Goal: Task Accomplishment & Management: Manage account settings

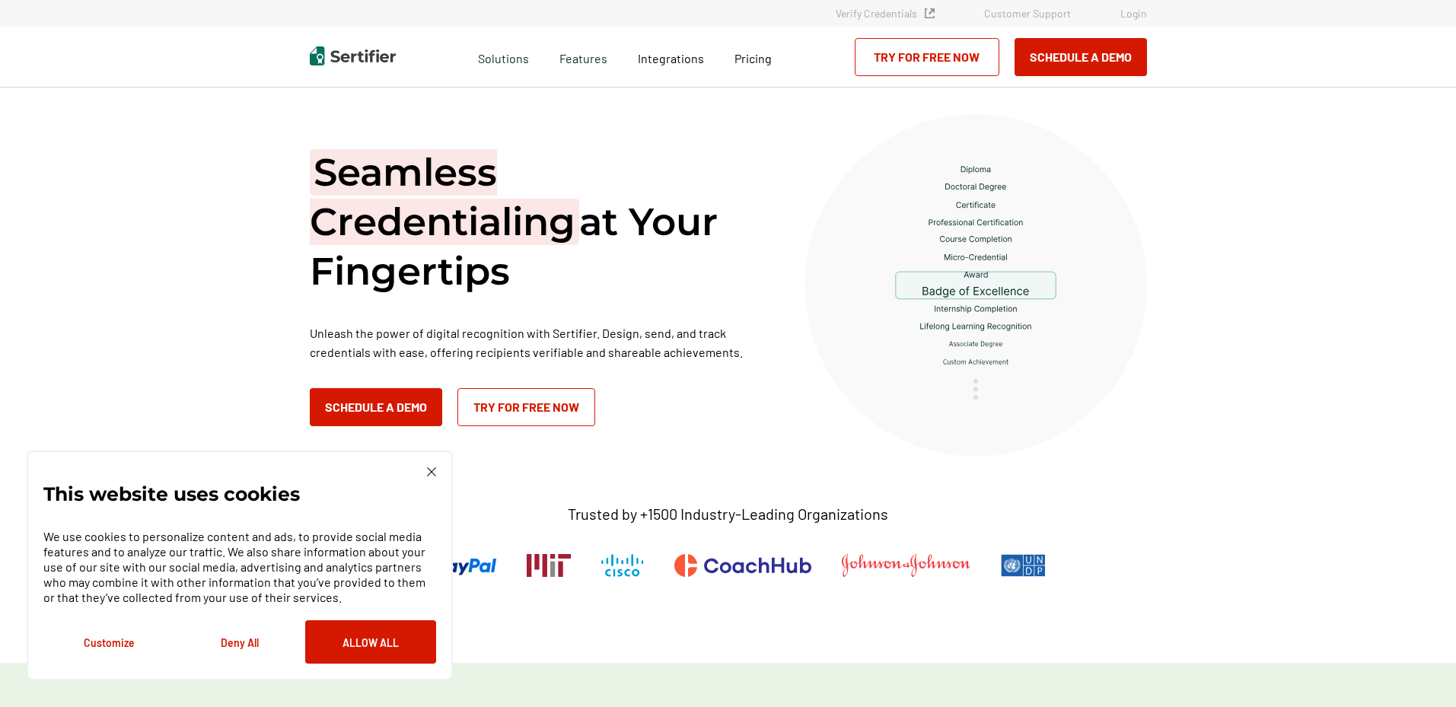
click at [1137, 10] on link "Login" at bounding box center [1133, 13] width 27 height 13
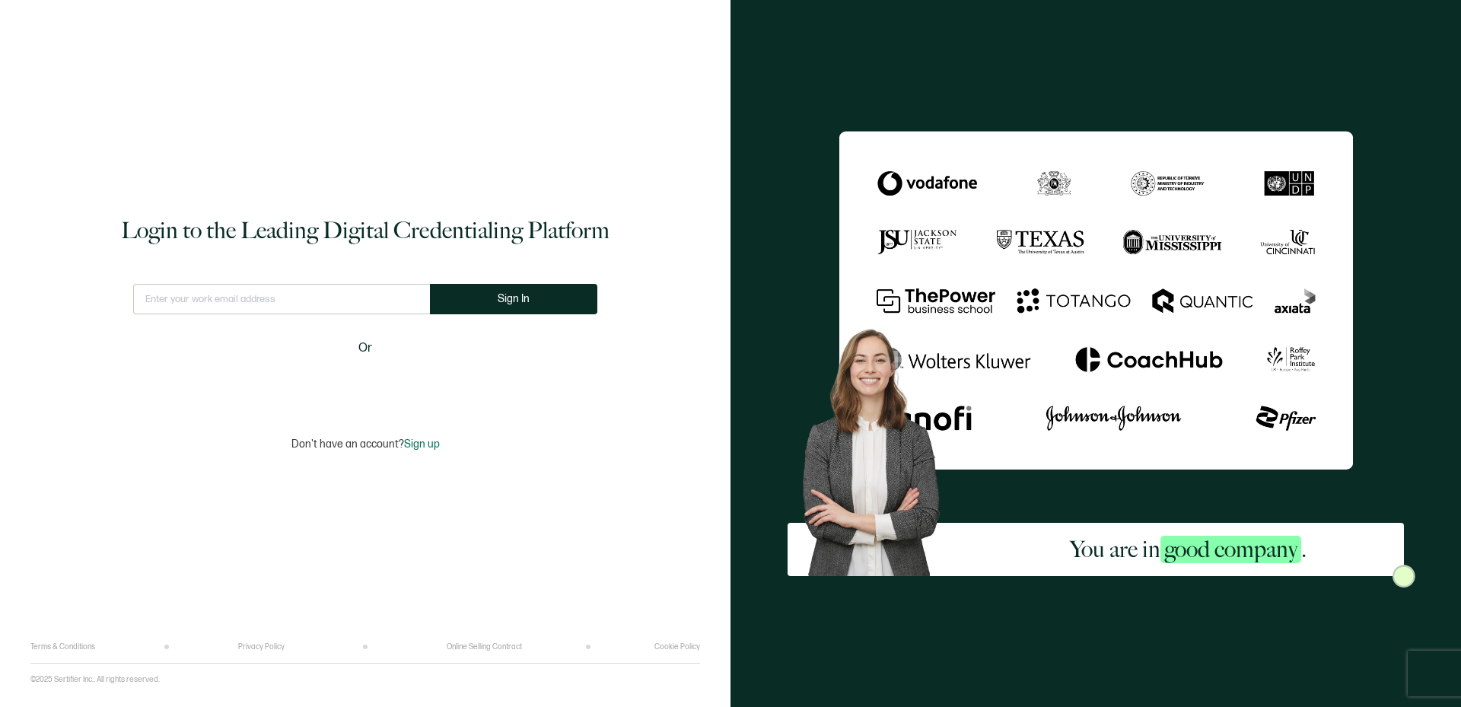
click at [288, 293] on input "text" at bounding box center [281, 299] width 297 height 30
type input "[PERSON_NAME][EMAIL_ADDRESS][DOMAIN_NAME]"
click at [495, 305] on button "Sign In" at bounding box center [513, 299] width 167 height 30
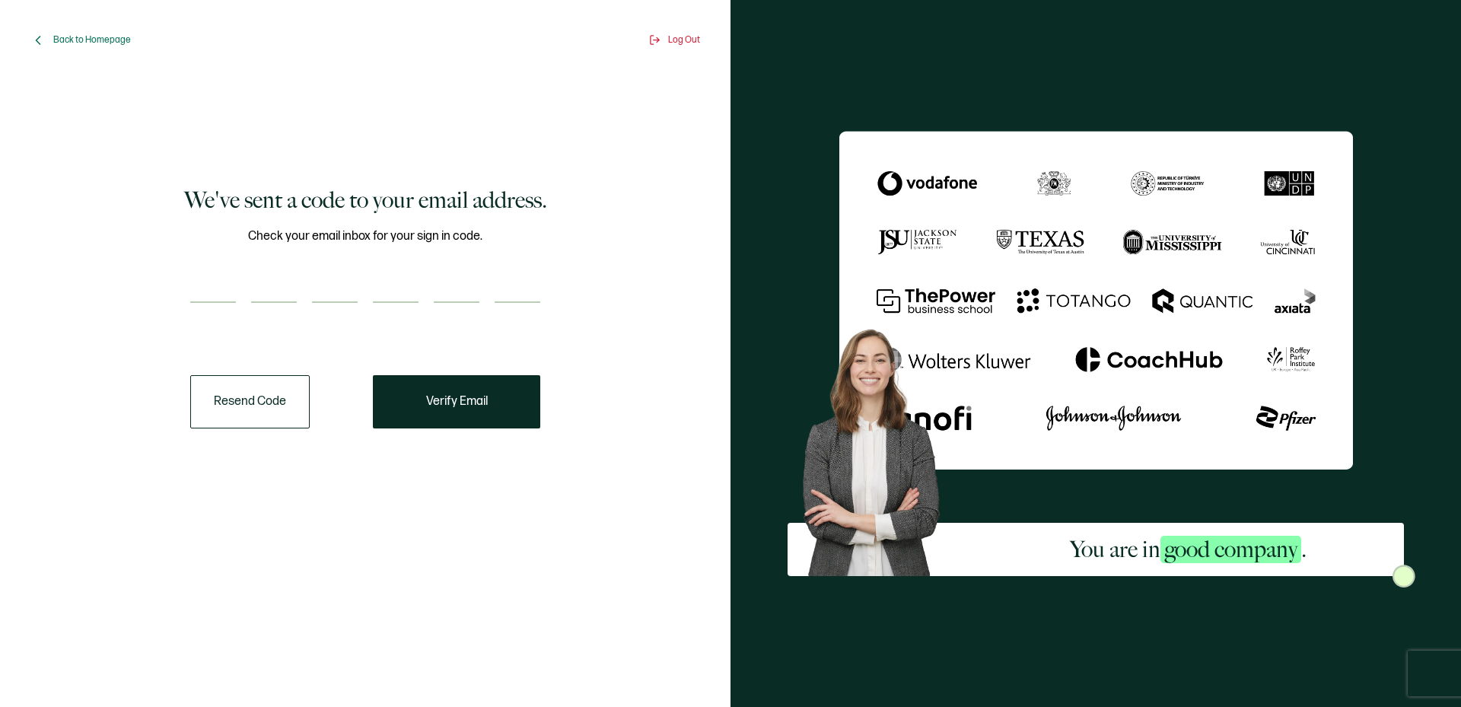
click at [230, 291] on input "number" at bounding box center [213, 287] width 46 height 30
type input "3"
type input "4"
type input "7"
type input "6"
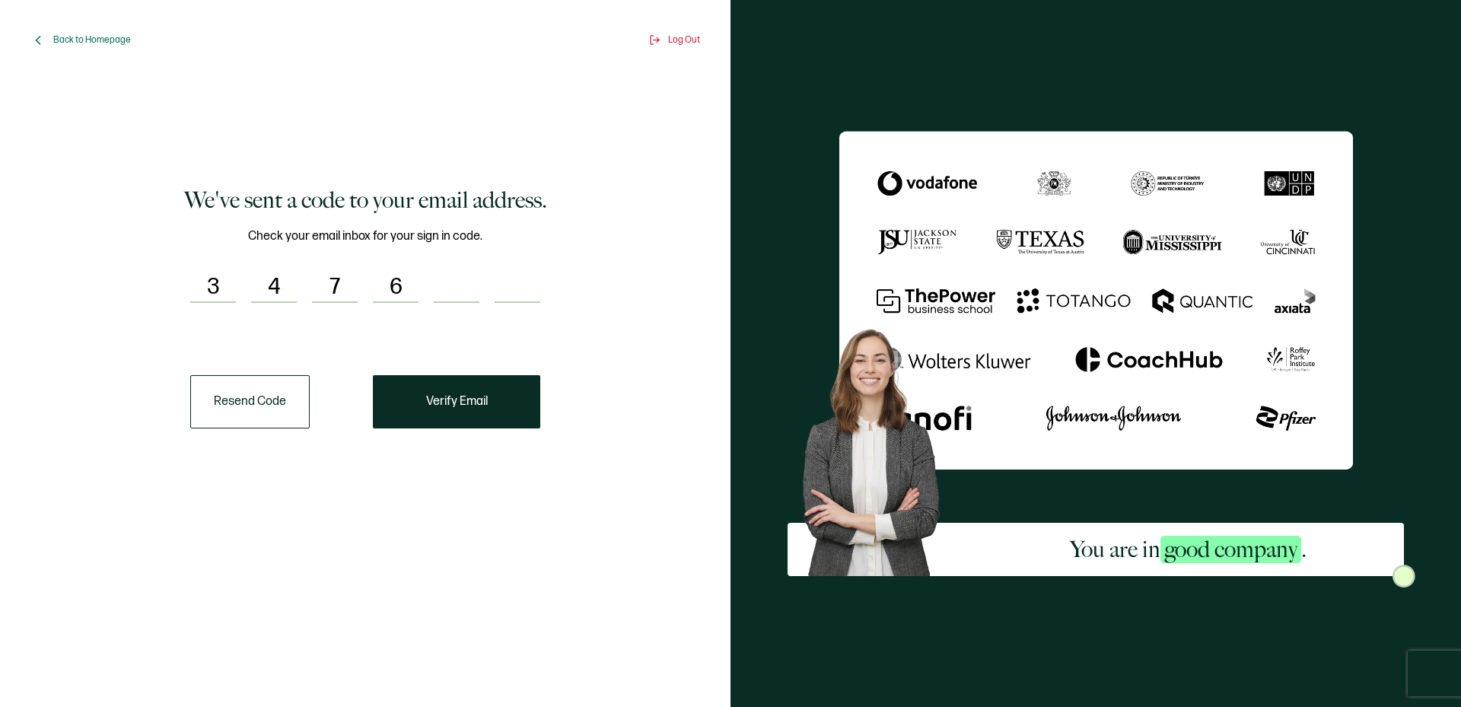
type input "4"
type input "1"
